Goal: Information Seeking & Learning: Check status

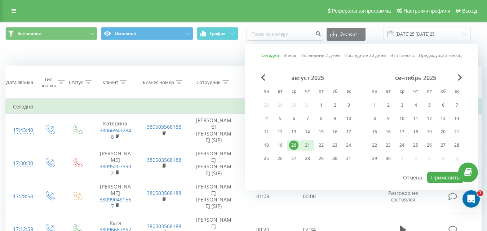
click at [311, 147] on div "21" at bounding box center [307, 145] width 9 height 9
click at [439, 176] on button "Применить" at bounding box center [445, 177] width 36 height 10
type input "[DATE]25 [DATE]25"
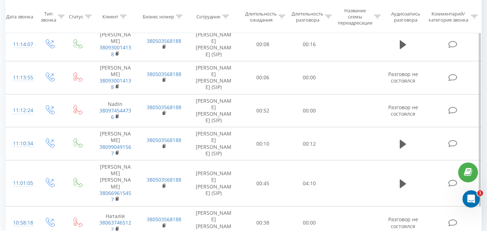
scroll to position [122, 0]
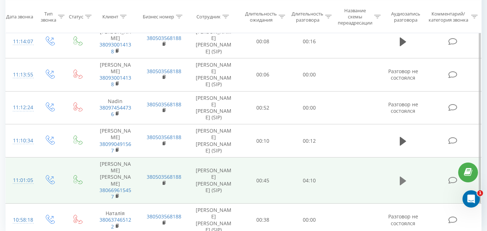
click at [400, 176] on button at bounding box center [403, 181] width 11 height 11
drag, startPoint x: 421, startPoint y: 227, endPoint x: 446, endPoint y: 224, distance: 25.8
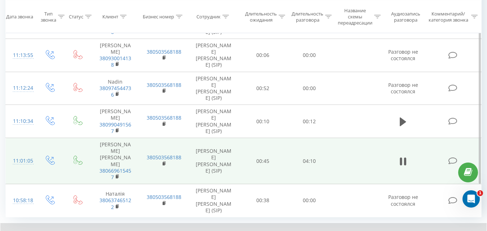
scroll to position [150, 0]
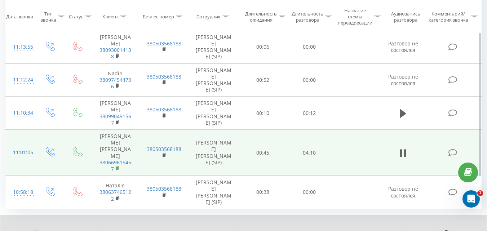
click at [119, 166] on icon at bounding box center [118, 168] width 4 height 5
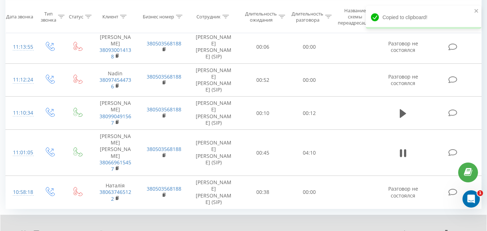
click at [25, 231] on icon at bounding box center [24, 234] width 1 height 6
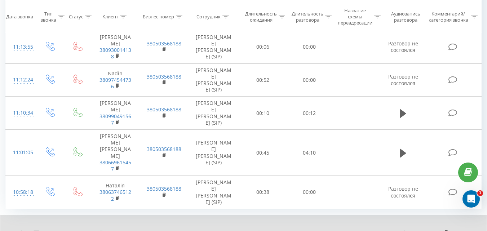
click at [27, 230] on div "1 x" at bounding box center [73, 233] width 105 height 7
click at [22, 231] on icon at bounding box center [23, 234] width 4 height 6
click at [280, 230] on div "- 02:00 02:10 02:10" at bounding box center [254, 233] width 258 height 7
drag, startPoint x: 267, startPoint y: 201, endPoint x: 275, endPoint y: 201, distance: 7.9
click at [275, 231] on div "02:28" at bounding box center [275, 233] width 3 height 3
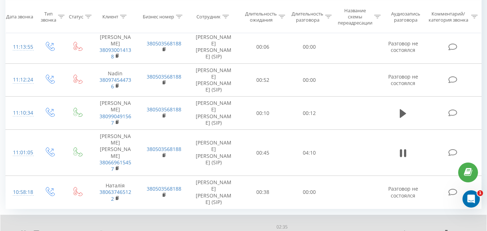
drag, startPoint x: 275, startPoint y: 201, endPoint x: 280, endPoint y: 201, distance: 4.7
click at [280, 231] on div "02:35" at bounding box center [254, 234] width 223 height 2
click at [23, 231] on icon at bounding box center [24, 234] width 6 height 6
